Goal: Information Seeking & Learning: Learn about a topic

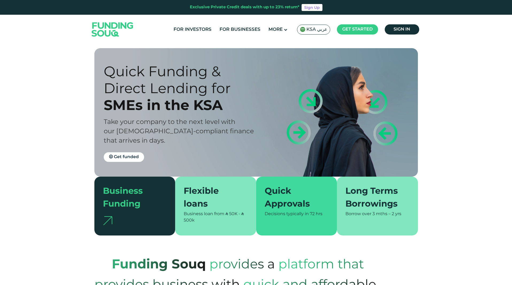
drag, startPoint x: 102, startPoint y: 108, endPoint x: 150, endPoint y: 111, distance: 48.3
click at [150, 111] on div "Quick Funding & Direct Lending for SMEs in the [GEOGRAPHIC_DATA] Take your comp…" at bounding box center [260, 112] width 324 height 128
click at [121, 111] on div "SMEs in the KSA" at bounding box center [185, 105] width 162 height 17
drag, startPoint x: 108, startPoint y: 110, endPoint x: 132, endPoint y: 110, distance: 24.1
click at [132, 110] on div "SMEs in the KSA" at bounding box center [185, 105] width 162 height 17
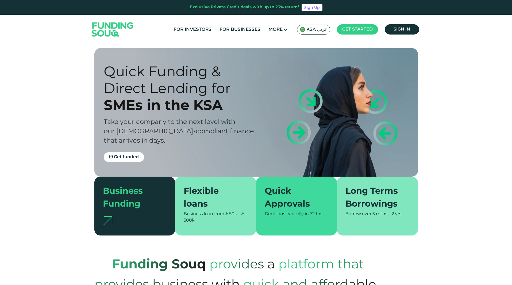
drag, startPoint x: 104, startPoint y: 112, endPoint x: 143, endPoint y: 110, distance: 38.8
click at [143, 110] on div "SMEs in the KSA" at bounding box center [185, 105] width 162 height 17
copy div "SMEs"
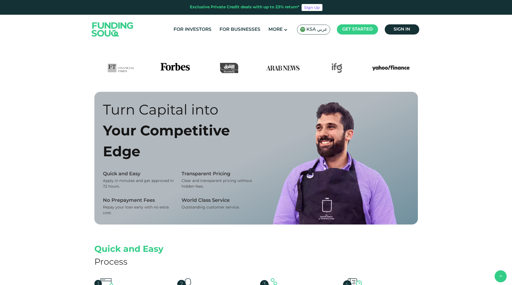
scroll to position [297, 0]
click at [174, 134] on div "Your Competitive Edge" at bounding box center [177, 142] width 149 height 42
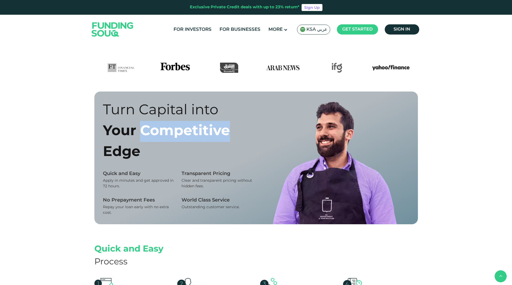
click at [174, 134] on div "Your Competitive Edge" at bounding box center [177, 142] width 149 height 42
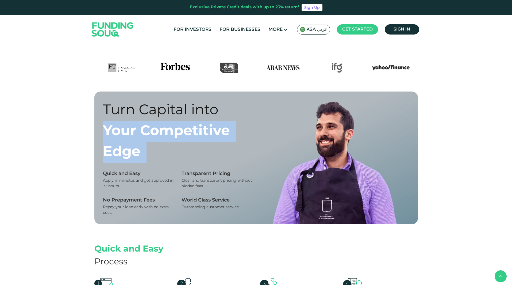
click at [174, 134] on div "Your Competitive Edge" at bounding box center [177, 142] width 149 height 42
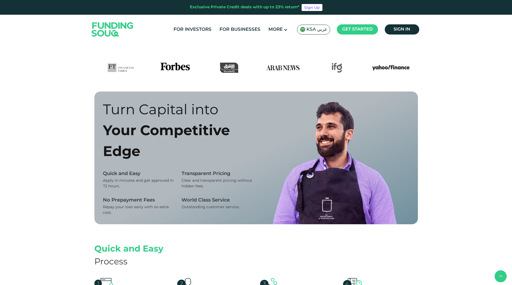
click at [202, 172] on div "Transparent Pricing" at bounding box center [217, 174] width 71 height 6
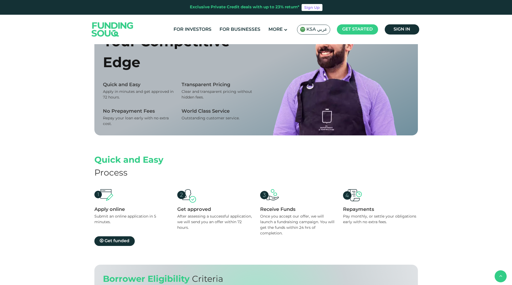
scroll to position [435, 0]
